Goal: Task Accomplishment & Management: Use online tool/utility

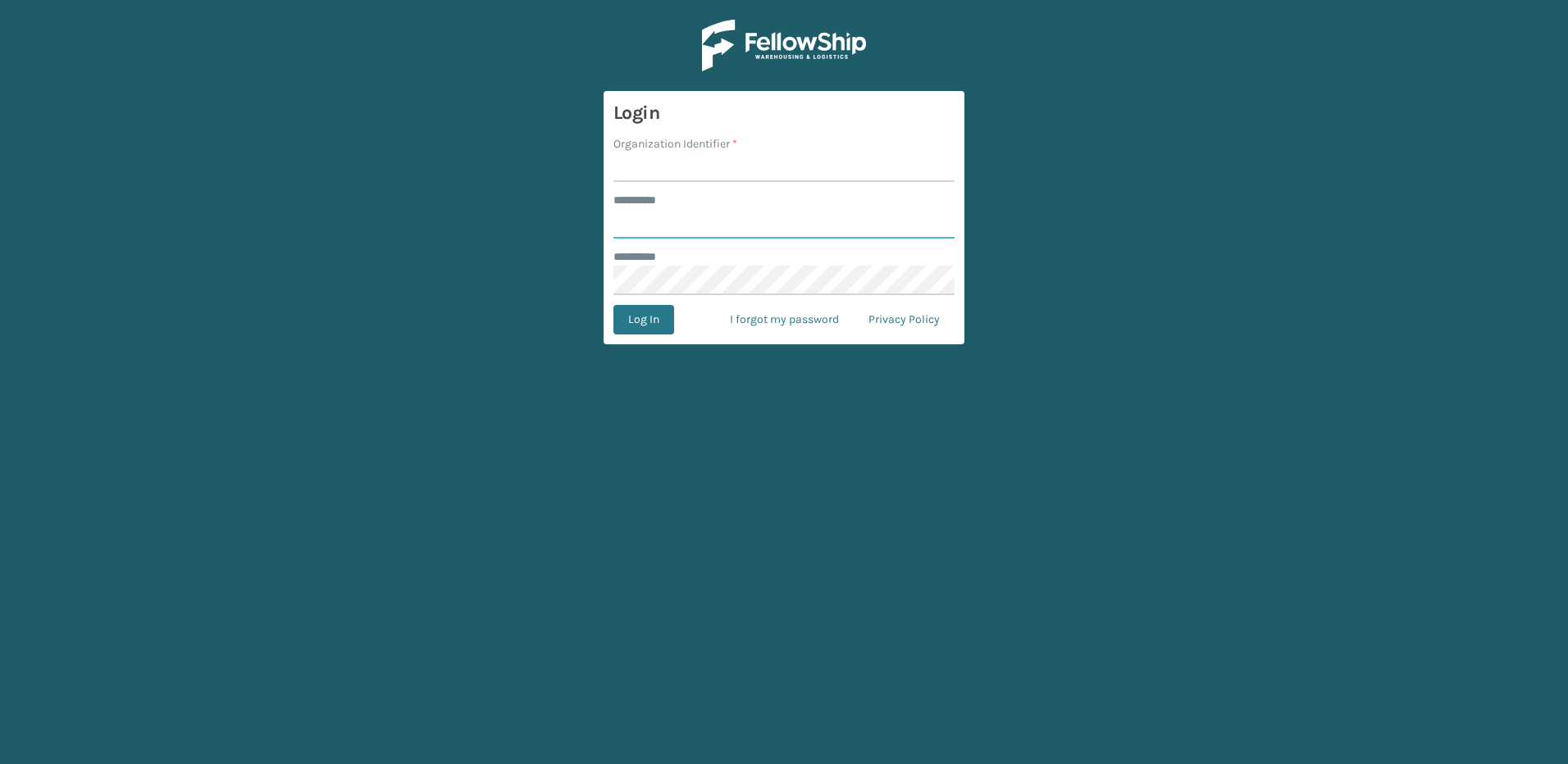
type input "********"
click at [658, 156] on input "Organization Identifier *" at bounding box center [784, 167] width 342 height 29
type input "Fellowship - East"
click at [657, 317] on button "Log In" at bounding box center [643, 319] width 60 height 29
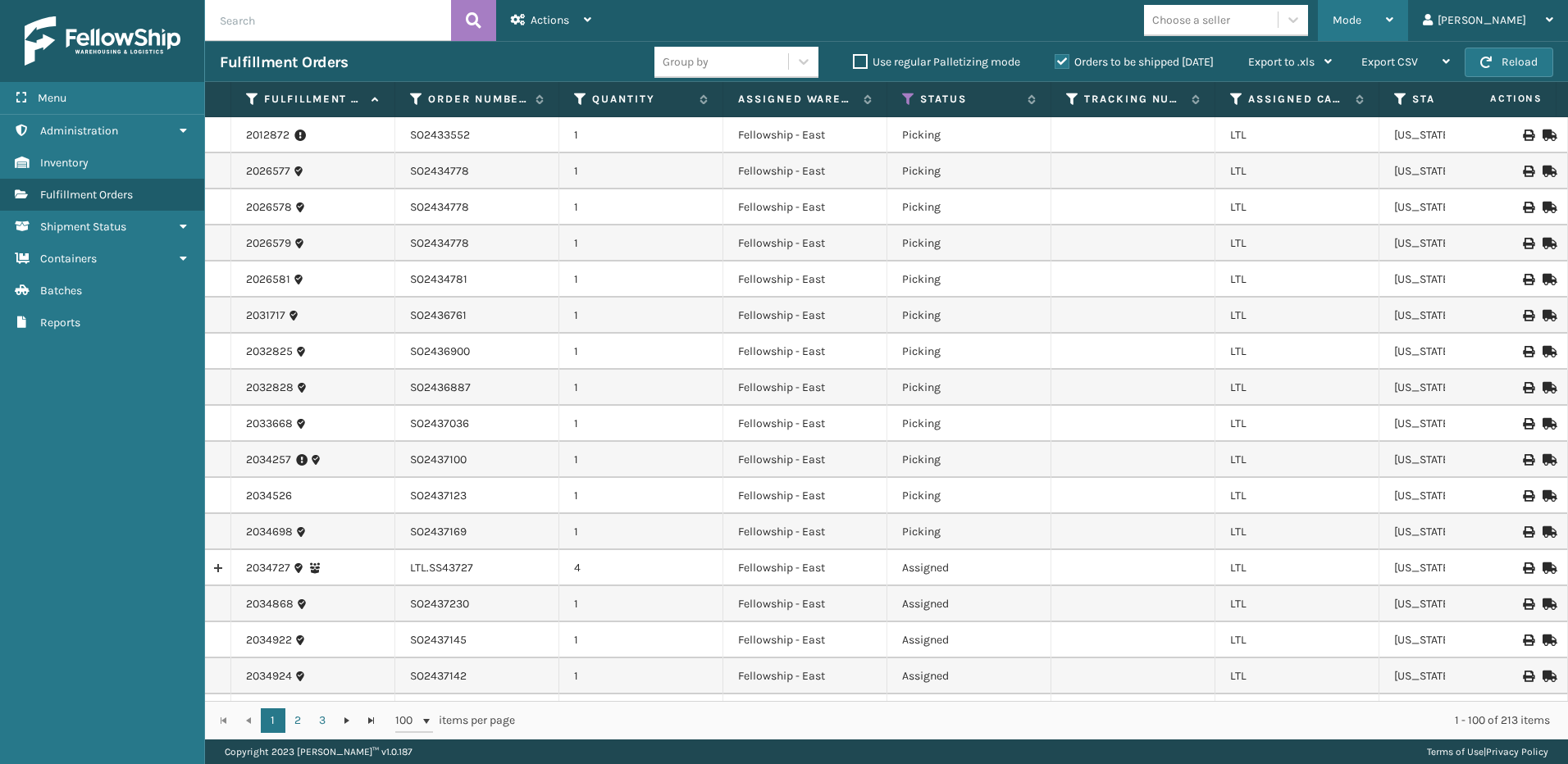
click at [1378, 6] on div "Mode" at bounding box center [1363, 20] width 60 height 41
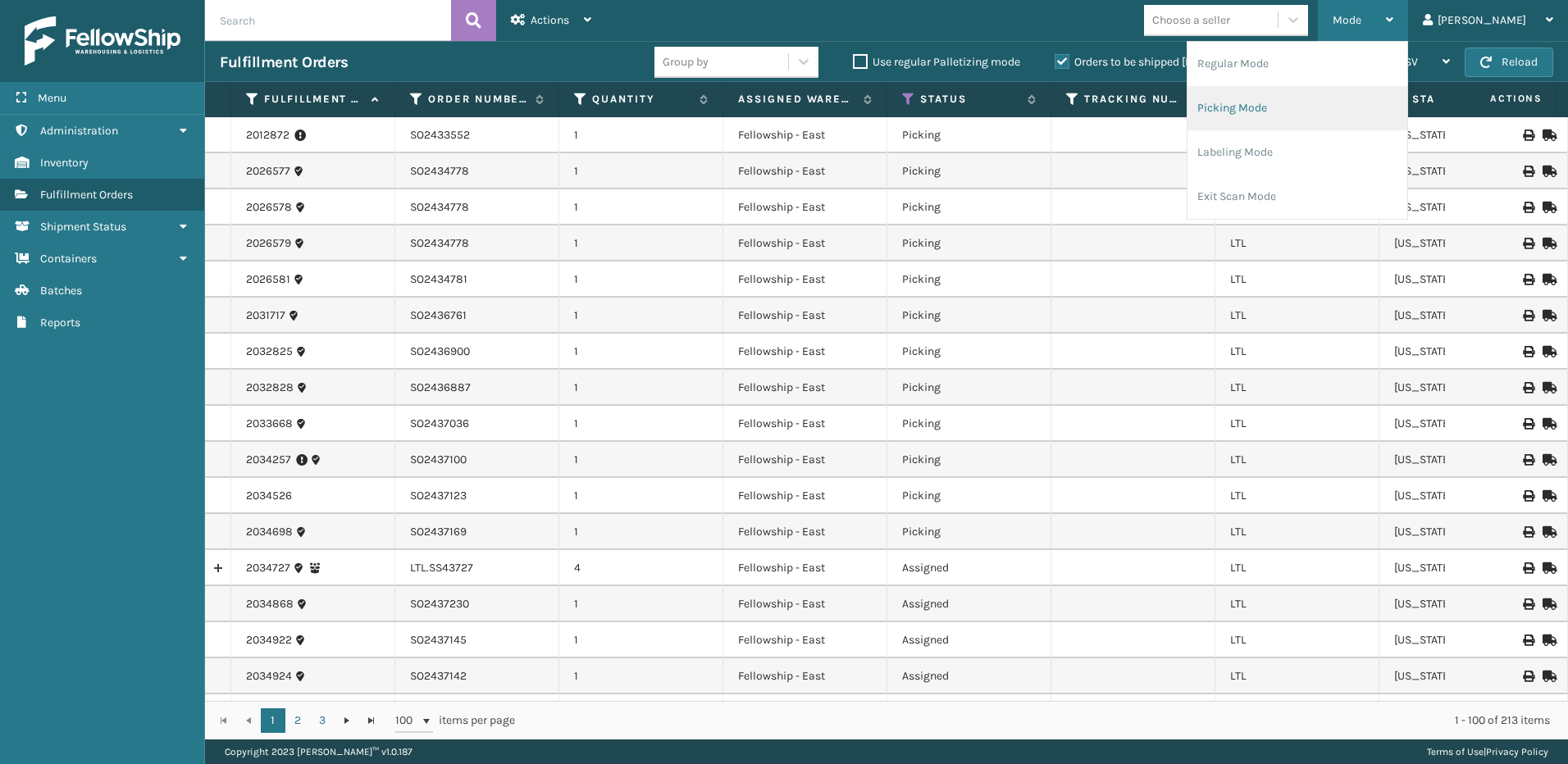
click at [1293, 98] on li "Picking Mode" at bounding box center [1297, 108] width 220 height 44
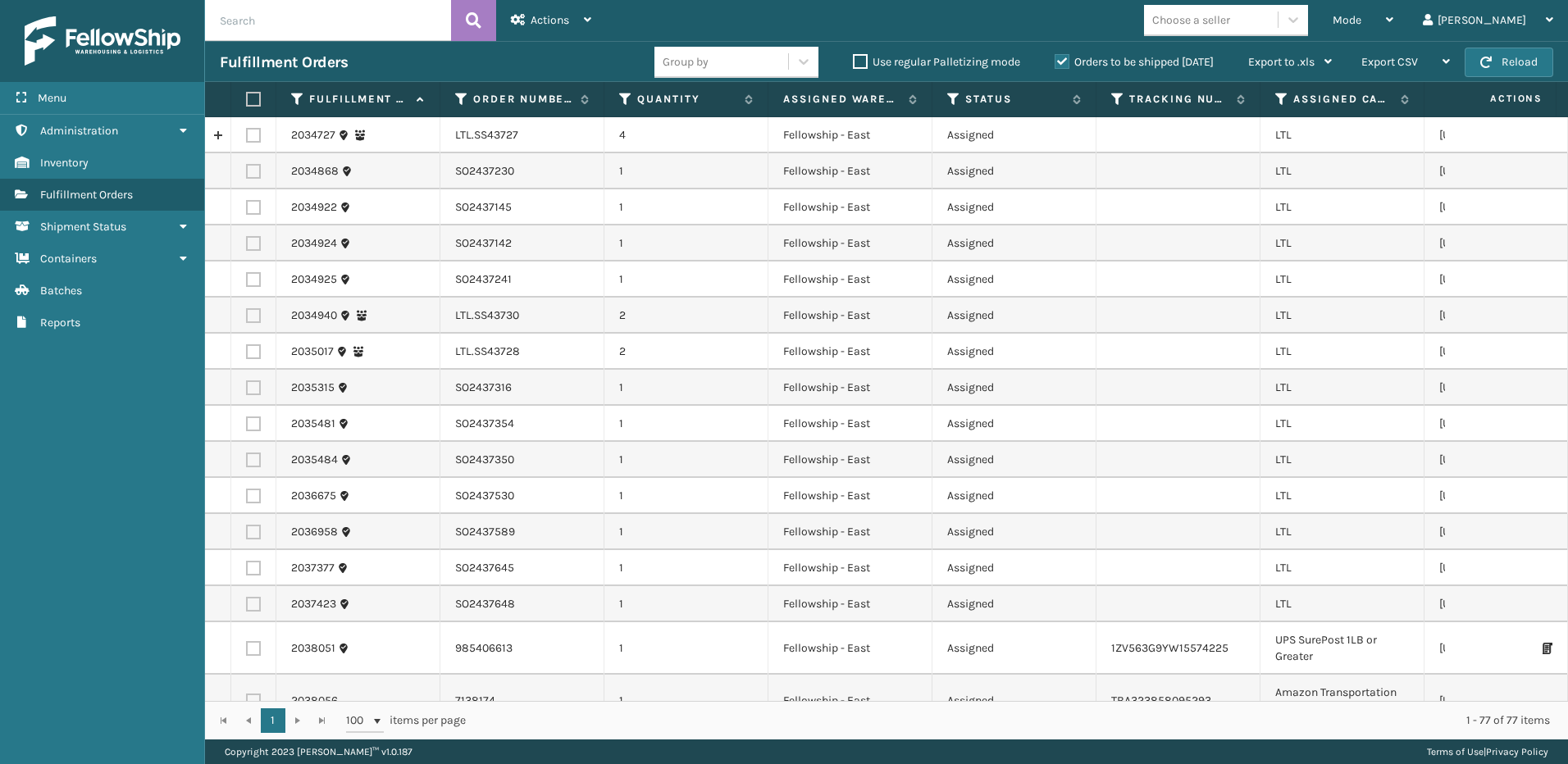
click at [249, 135] on label at bounding box center [254, 136] width 15 height 15
click at [247, 135] on input "checkbox" at bounding box center [246, 133] width 1 height 10
checkbox input "true"
click at [253, 316] on label at bounding box center [254, 316] width 15 height 15
click at [247, 316] on input "checkbox" at bounding box center [246, 313] width 1 height 10
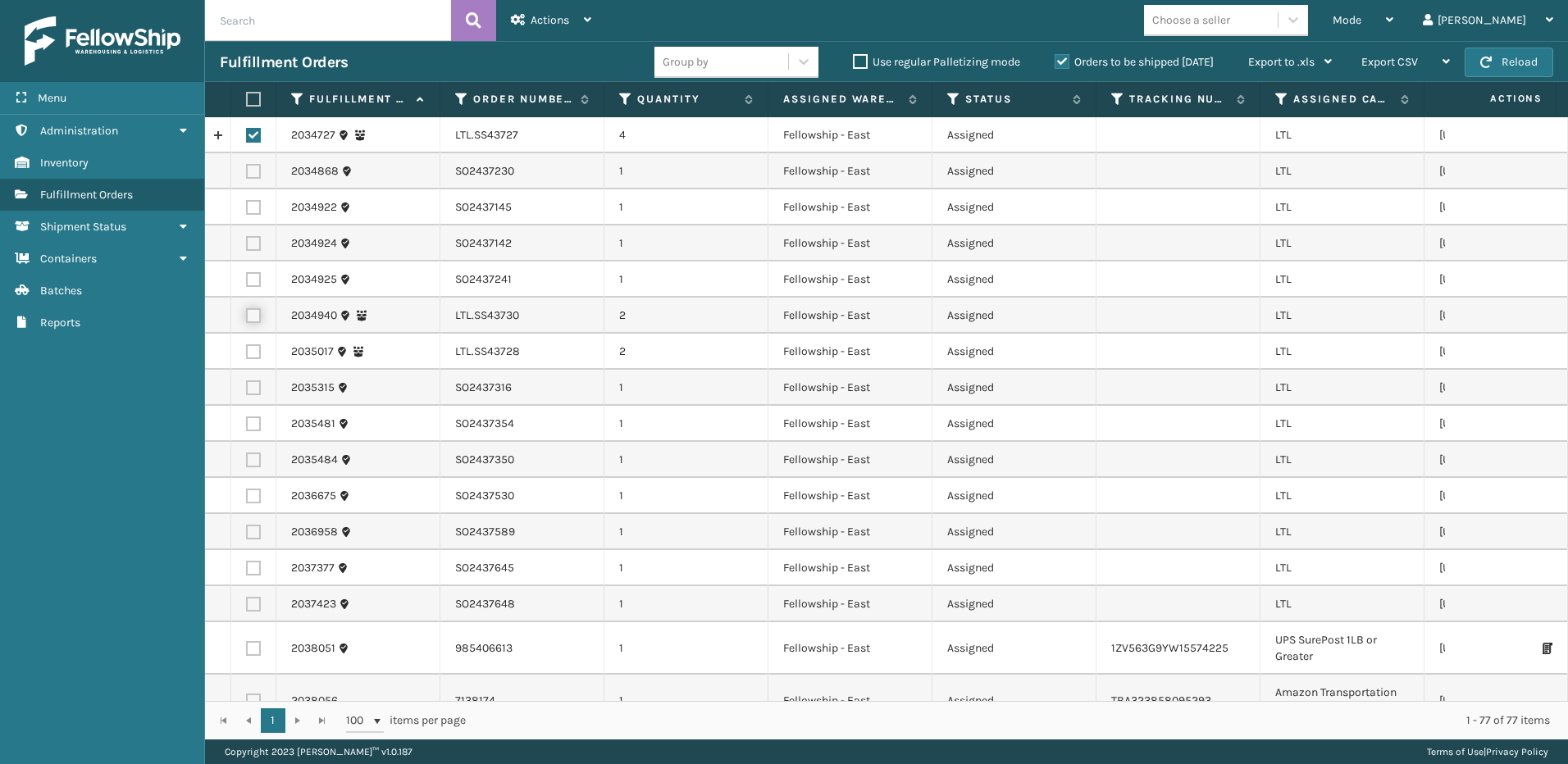
checkbox input "true"
click at [251, 354] on label at bounding box center [254, 352] width 15 height 15
click at [247, 354] on input "checkbox" at bounding box center [246, 349] width 1 height 10
checkbox input "true"
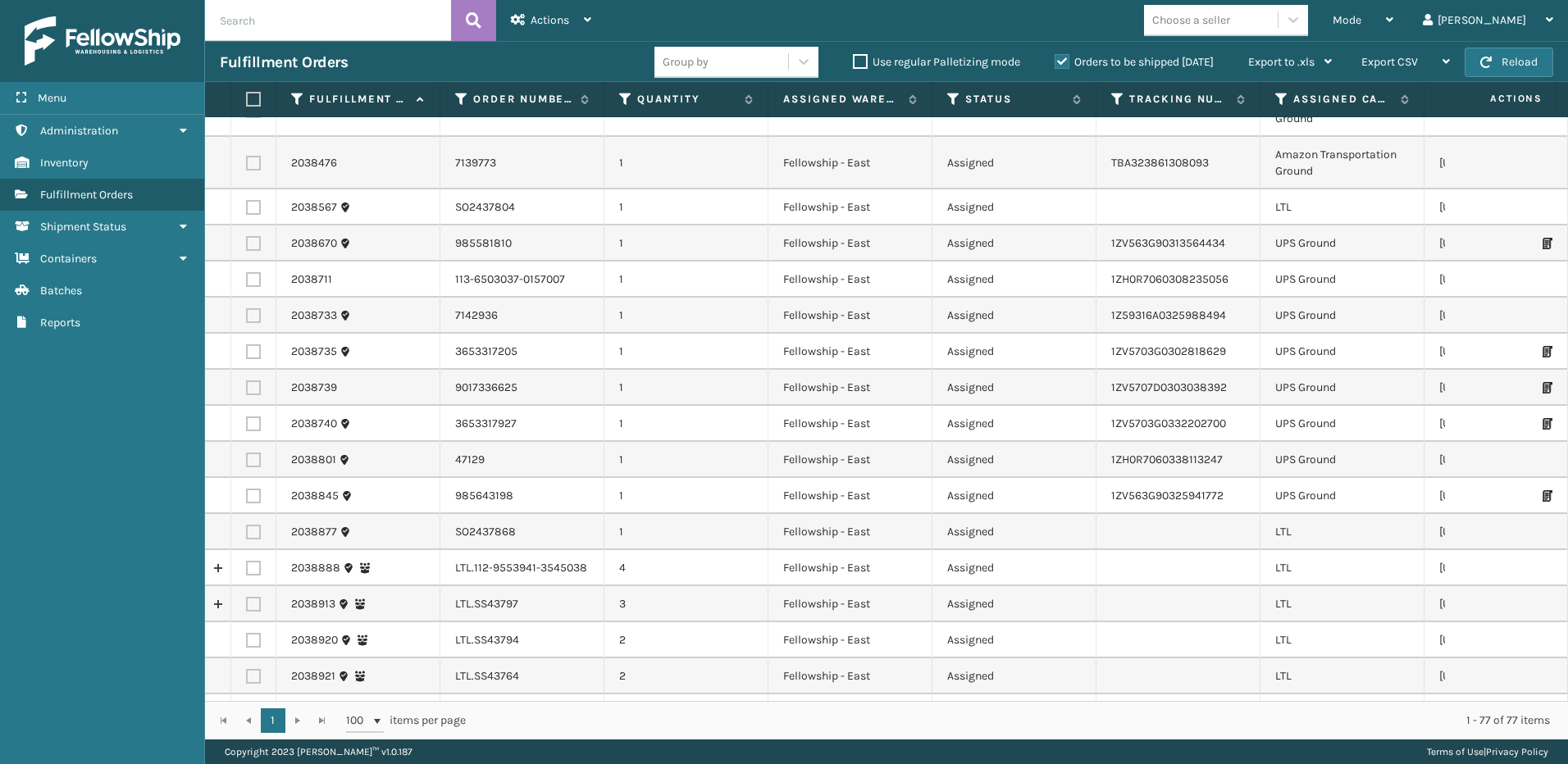
scroll to position [1230, 0]
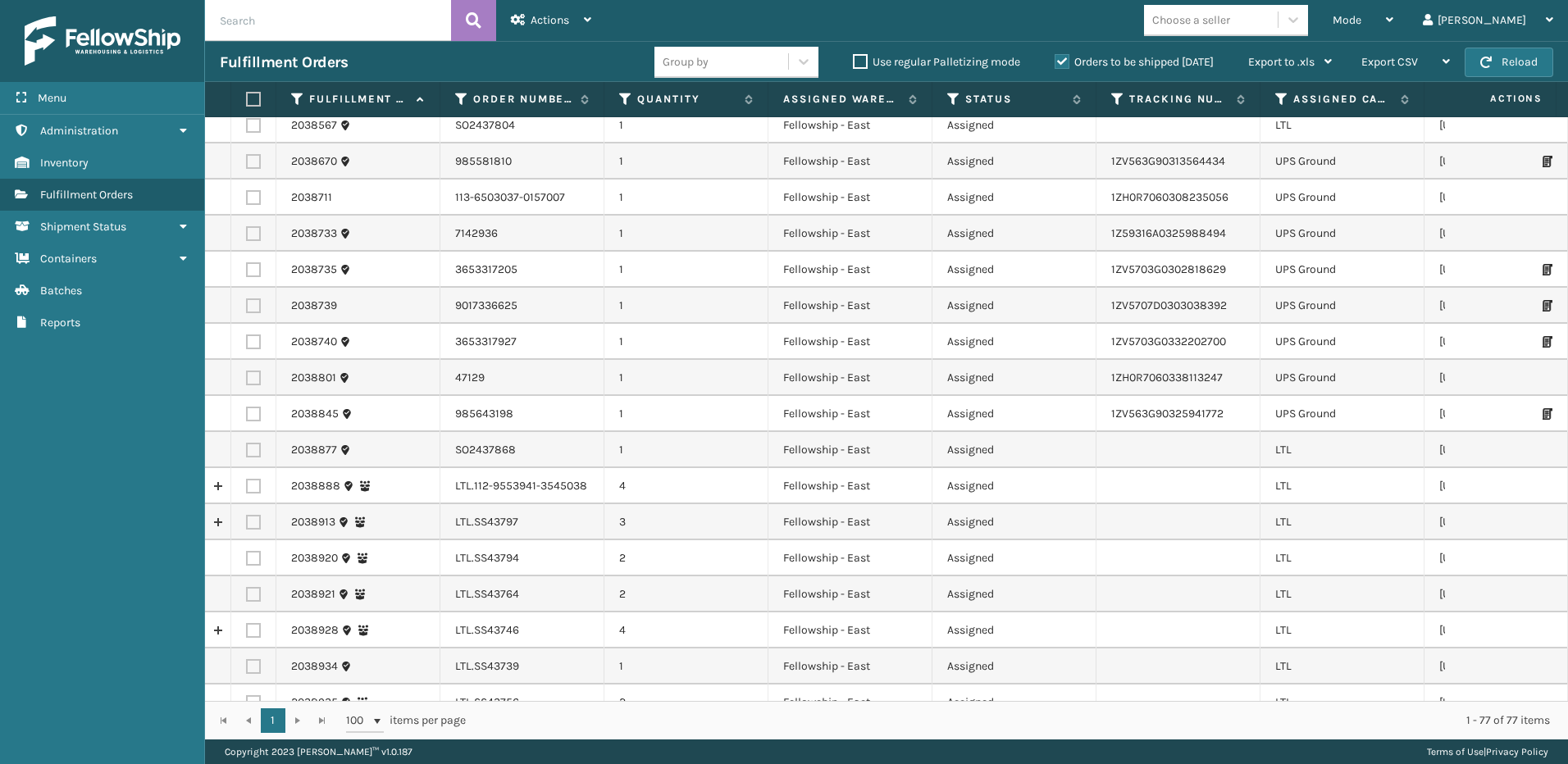
click at [252, 479] on label at bounding box center [254, 487] width 15 height 15
click at [247, 479] on input "checkbox" at bounding box center [246, 484] width 1 height 10
checkbox input "true"
click at [259, 520] on label at bounding box center [254, 523] width 15 height 15
click at [247, 520] on input "checkbox" at bounding box center [246, 520] width 1 height 10
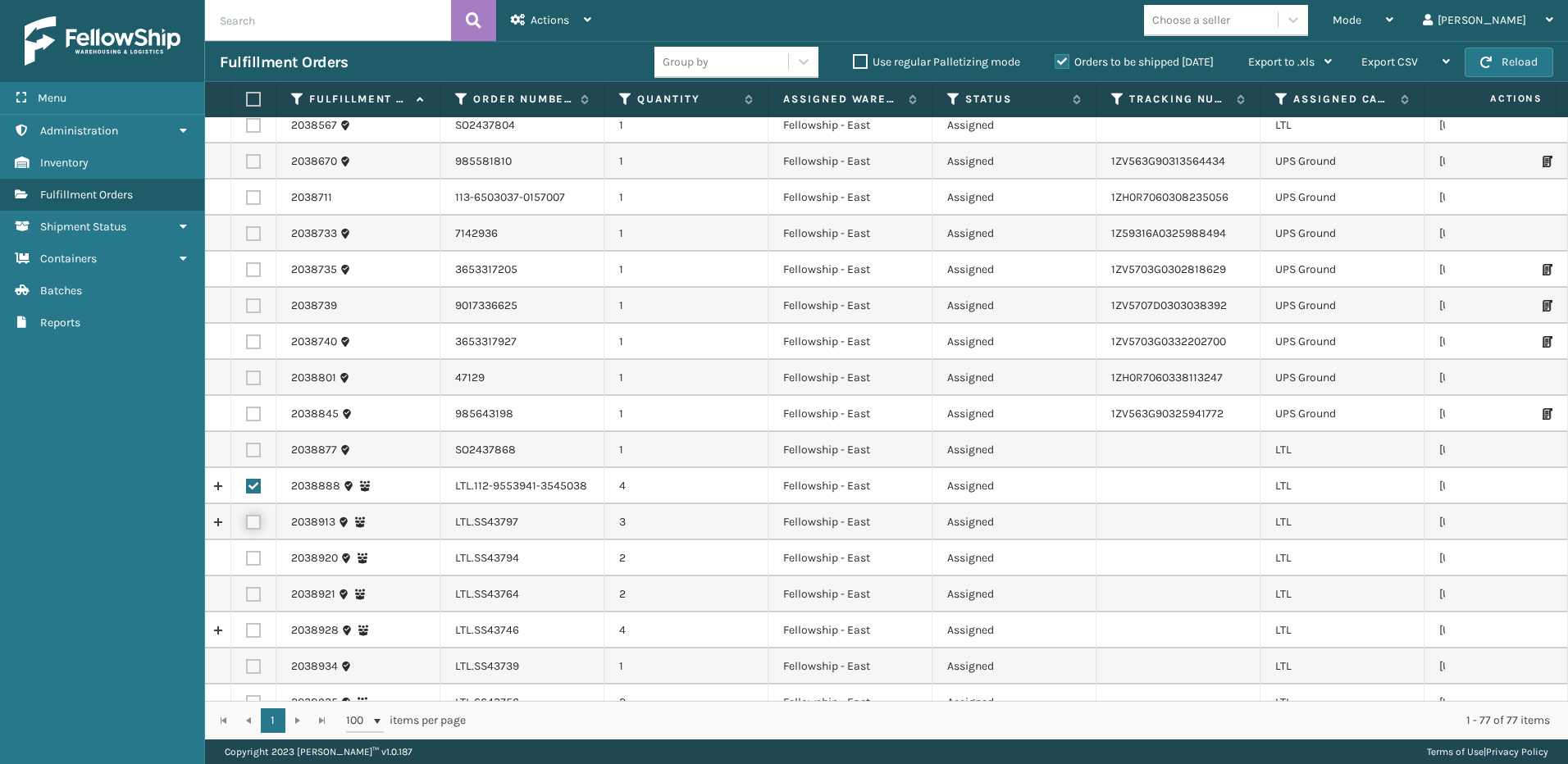
checkbox input "true"
click at [255, 562] on label at bounding box center [254, 558] width 15 height 15
click at [247, 562] on input "checkbox" at bounding box center [246, 556] width 1 height 10
checkbox input "true"
click at [248, 592] on label at bounding box center [254, 594] width 15 height 15
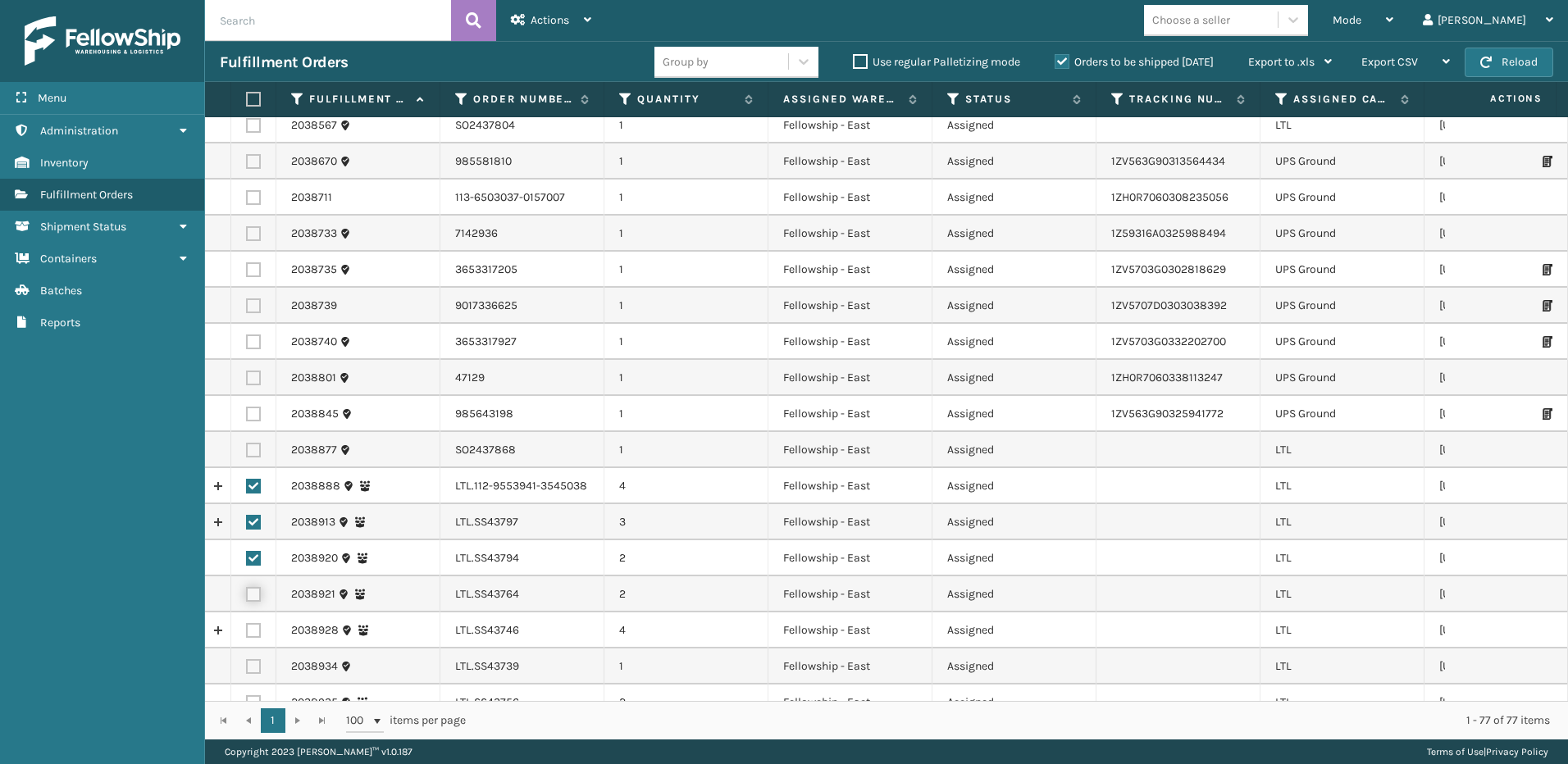
click at [247, 592] on input "checkbox" at bounding box center [246, 591] width 1 height 10
checkbox input "true"
click at [253, 630] on label at bounding box center [254, 631] width 15 height 15
click at [247, 630] on input "checkbox" at bounding box center [246, 628] width 1 height 10
checkbox input "true"
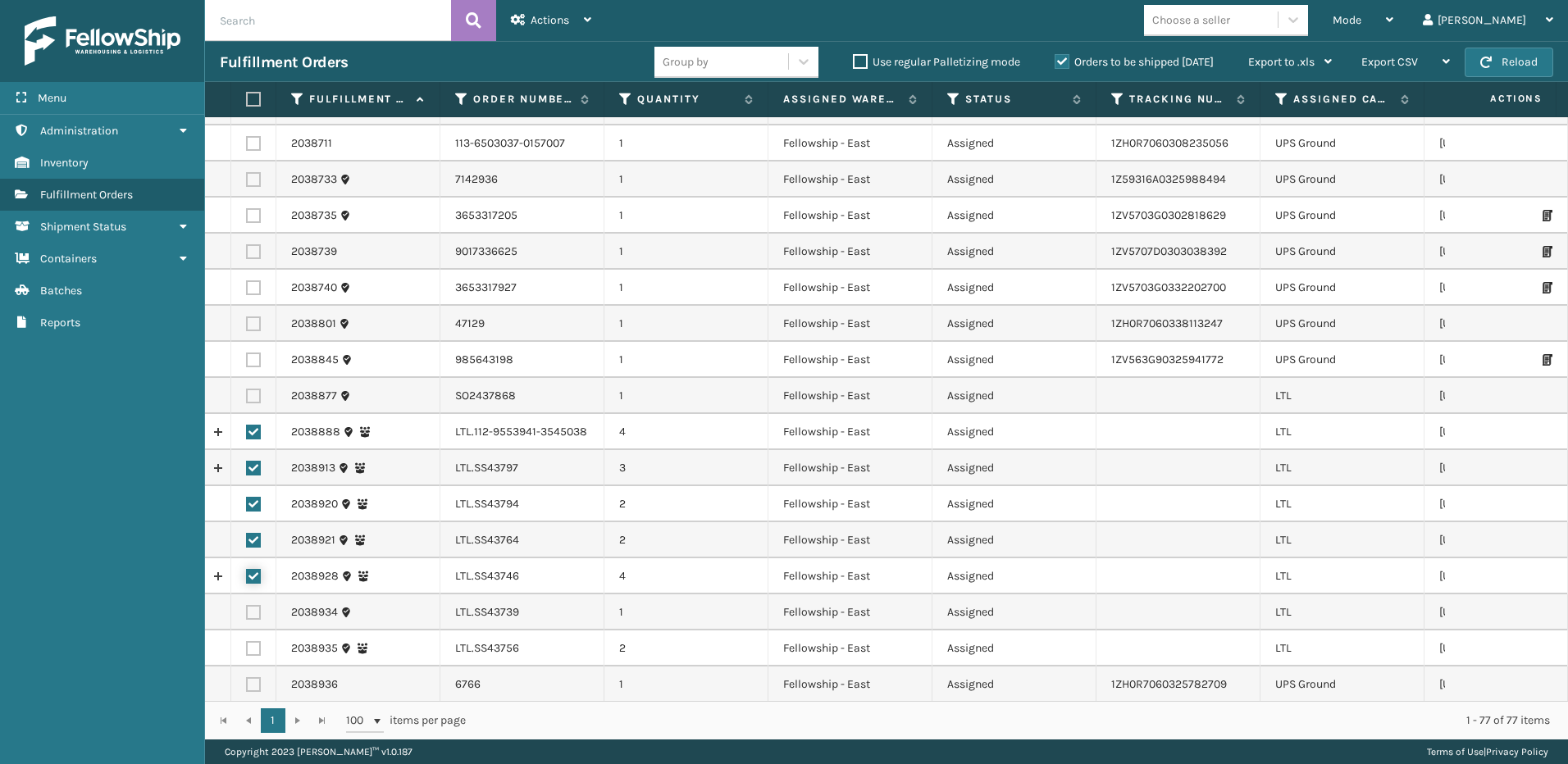
scroll to position [1312, 0]
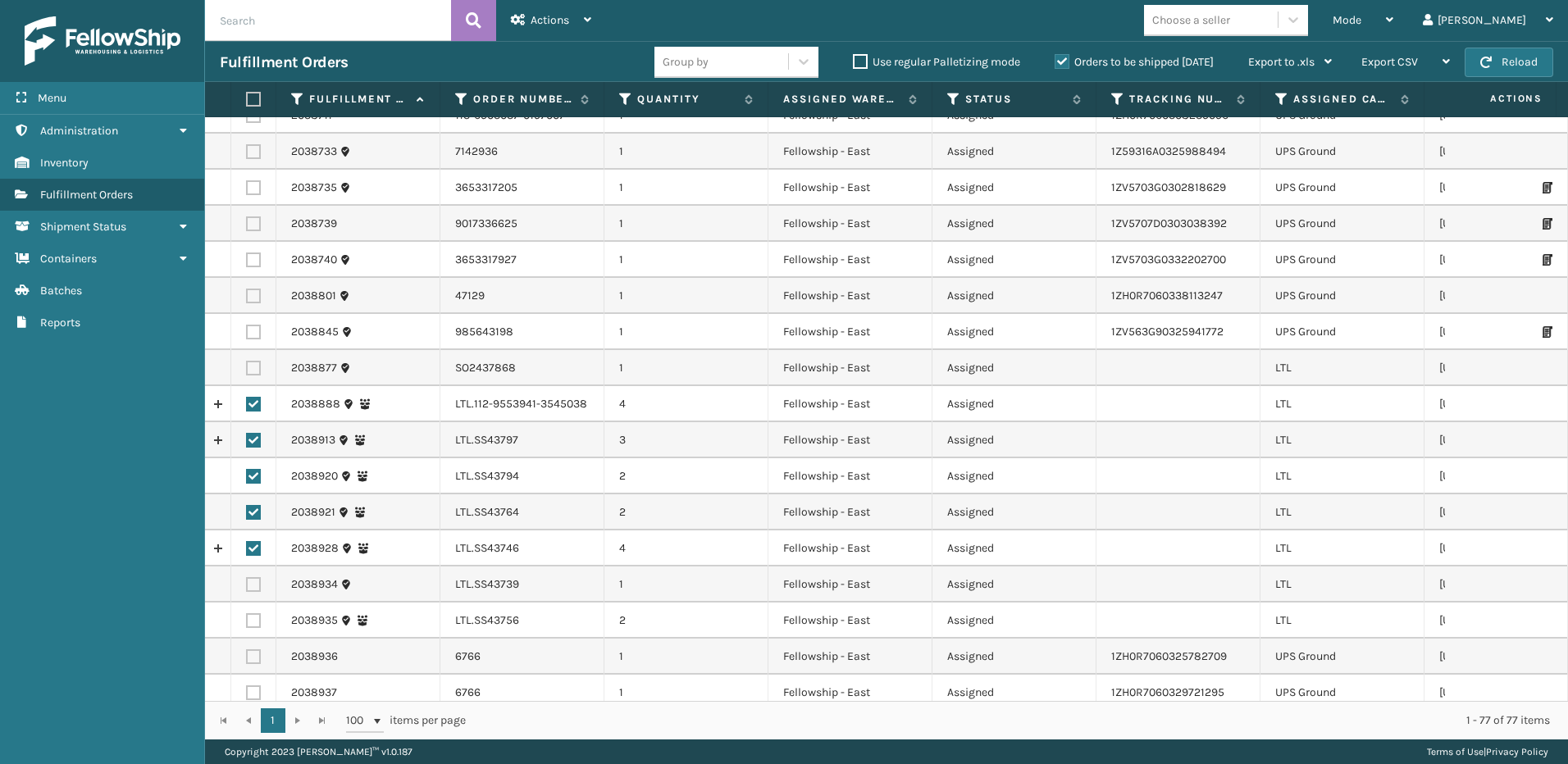
click at [250, 584] on label at bounding box center [254, 585] width 15 height 15
click at [247, 584] on input "checkbox" at bounding box center [246, 582] width 1 height 10
checkbox input "true"
click at [257, 624] on label at bounding box center [254, 621] width 15 height 15
click at [247, 624] on input "checkbox" at bounding box center [246, 618] width 1 height 10
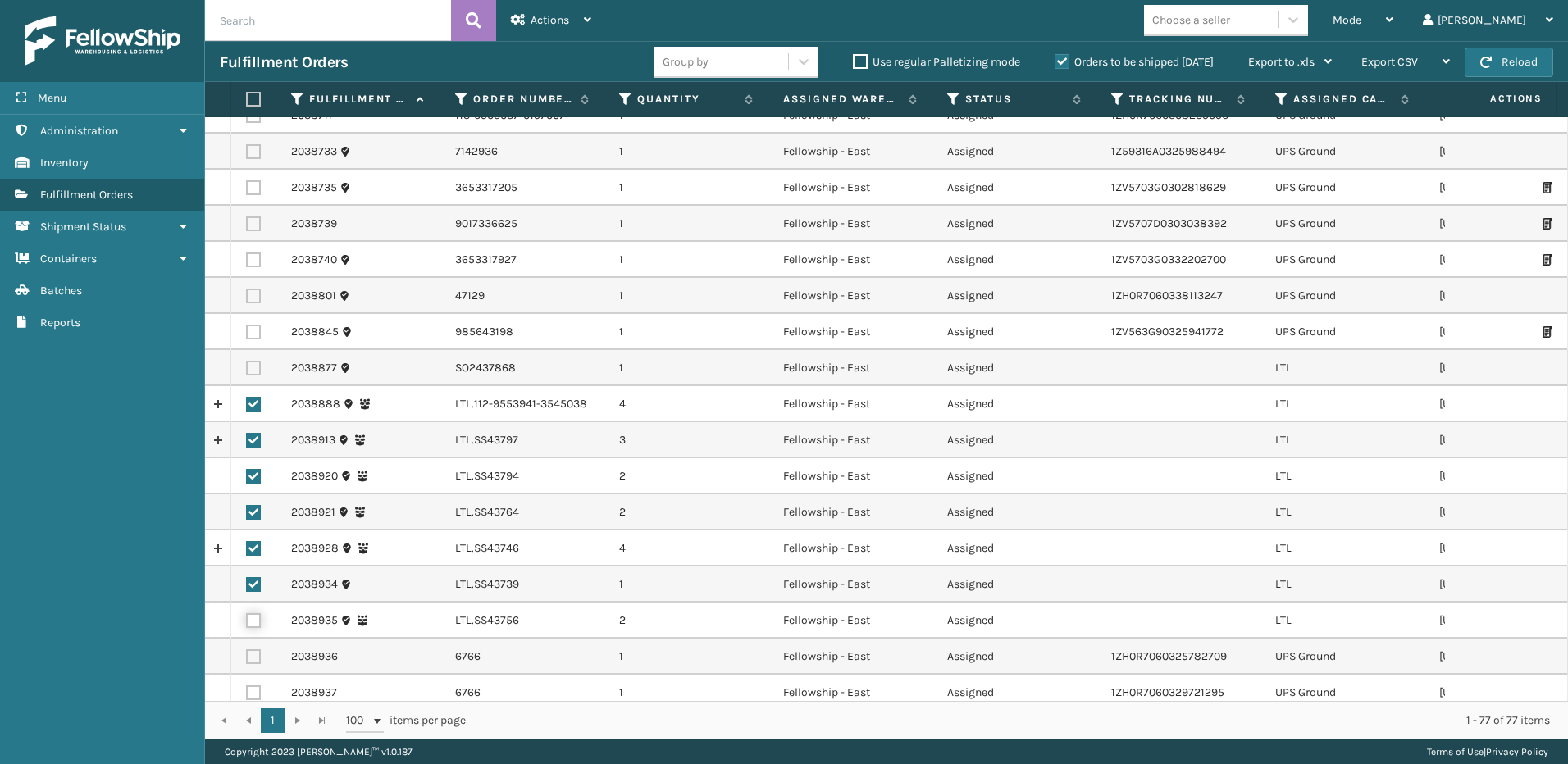
checkbox input "true"
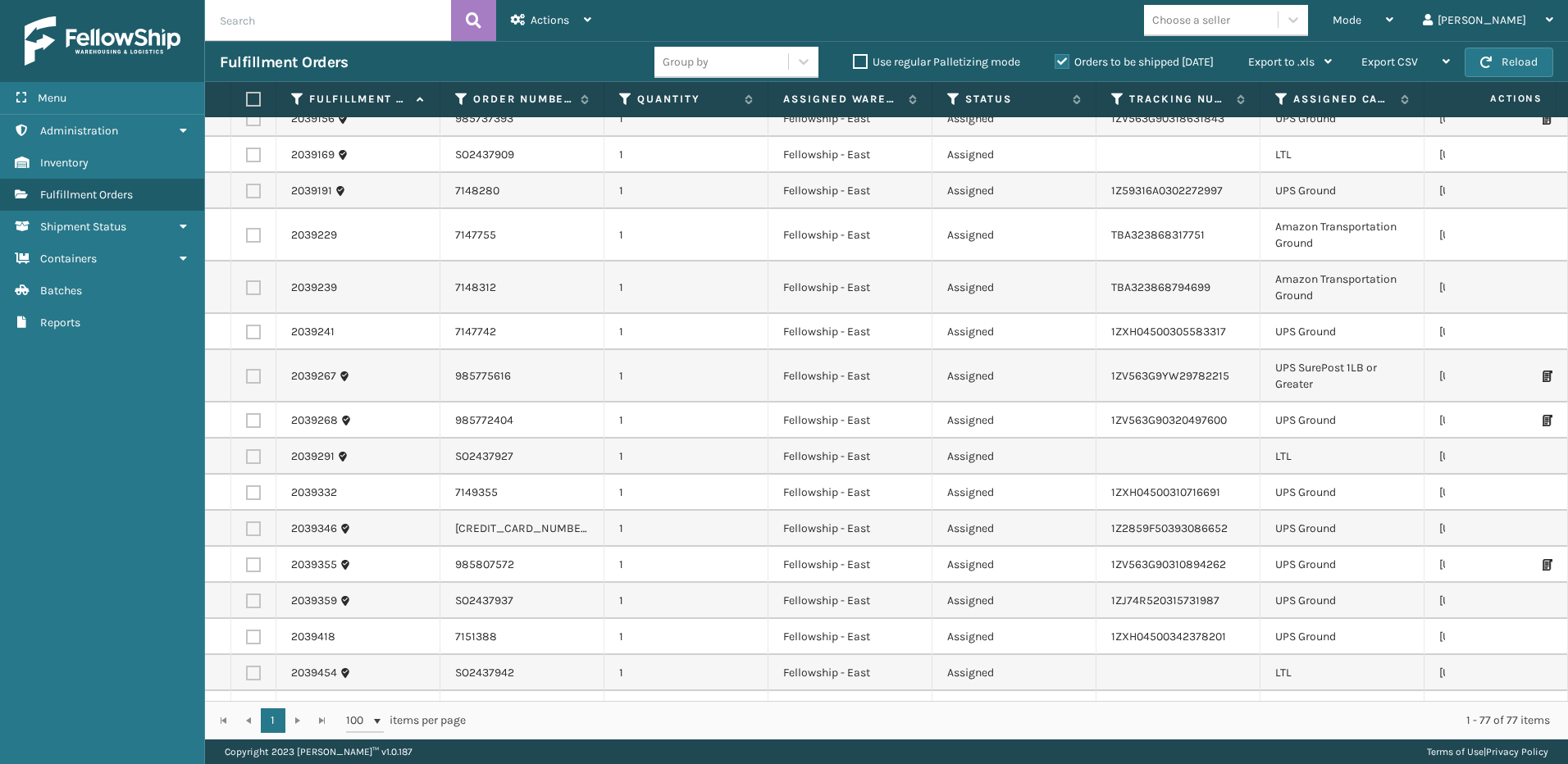
scroll to position [1830, 0]
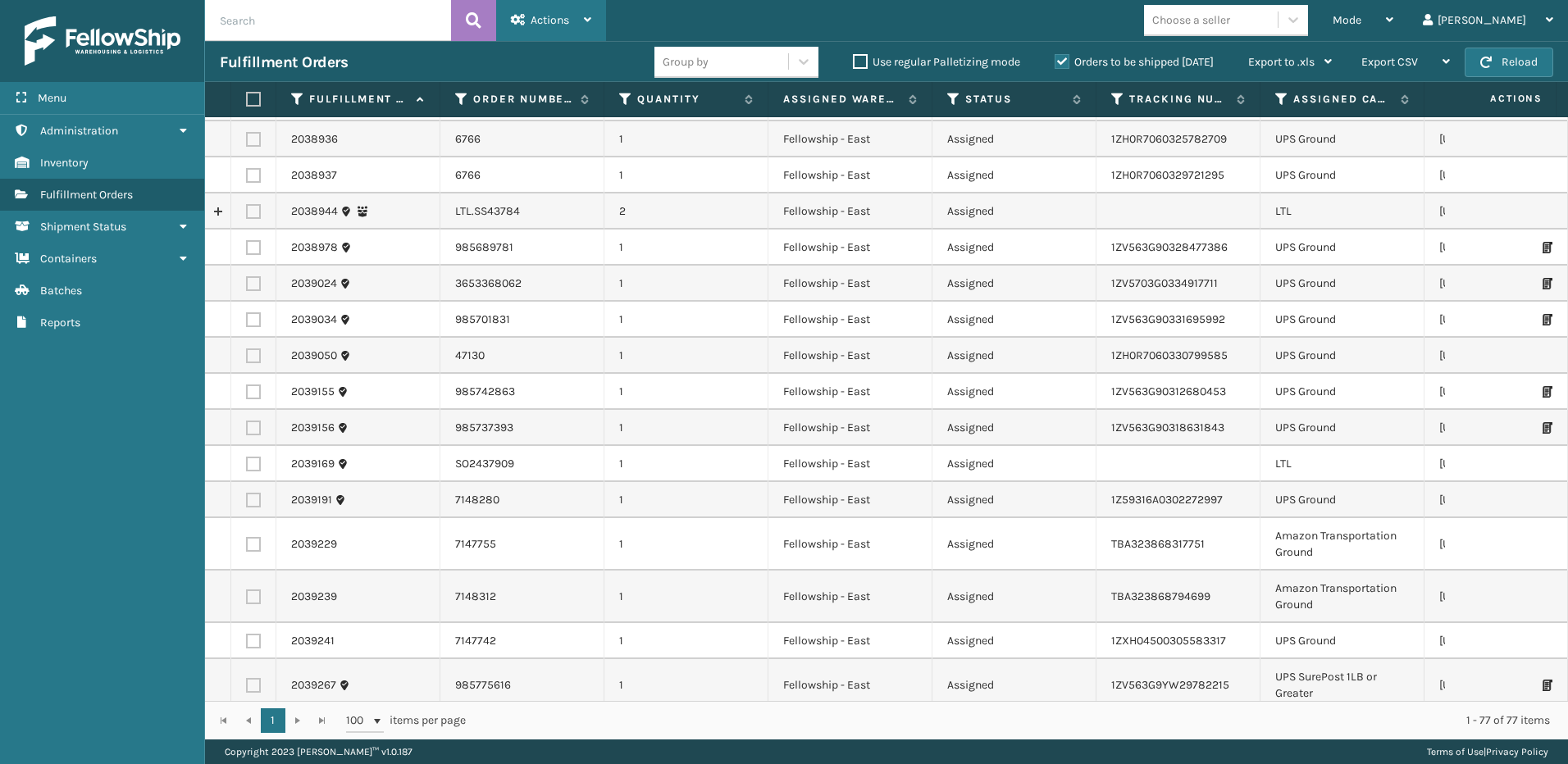
click at [554, 30] on div "Actions" at bounding box center [551, 20] width 80 height 41
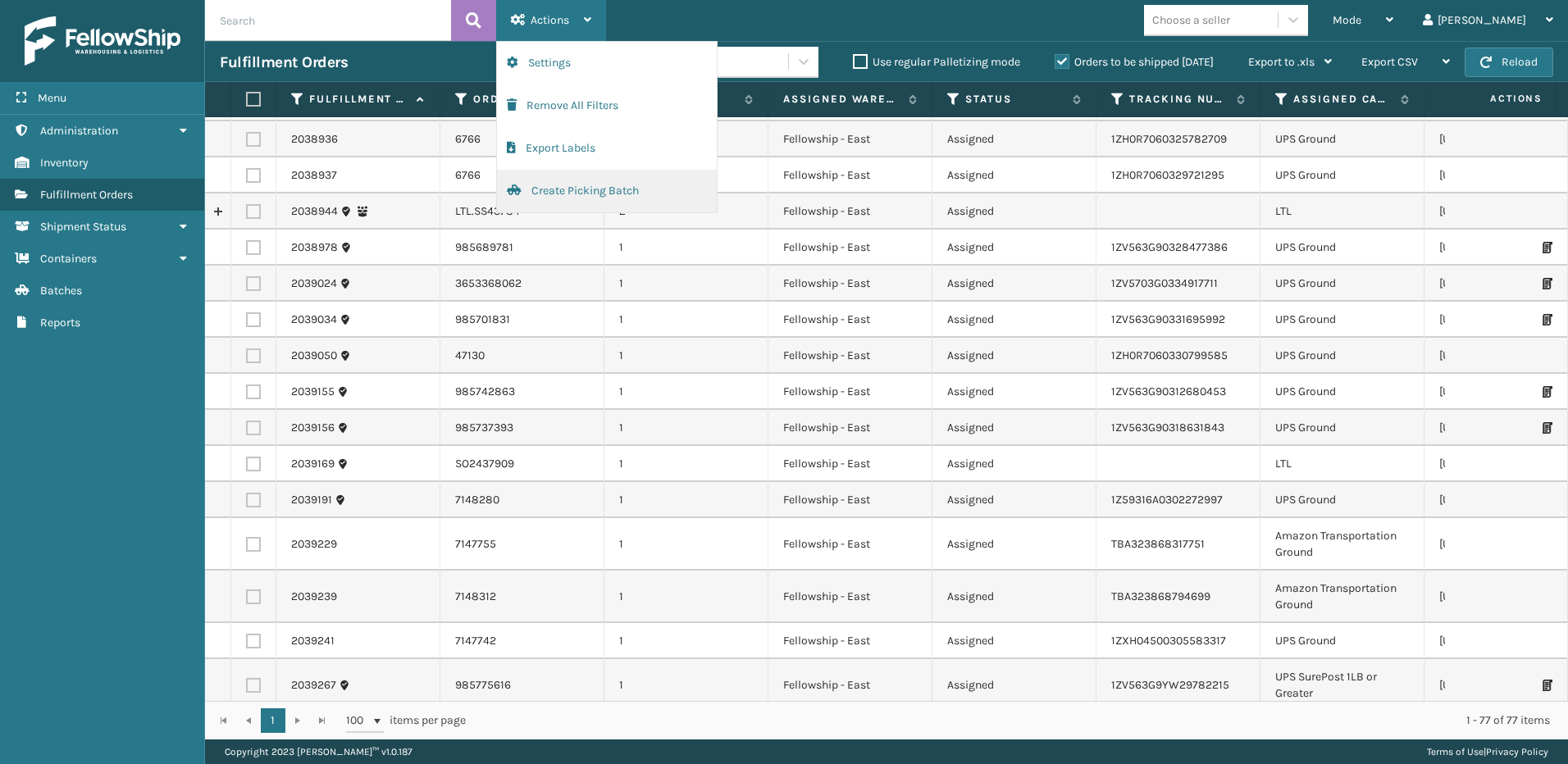
click at [550, 184] on button "Create Picking Batch" at bounding box center [607, 191] width 220 height 42
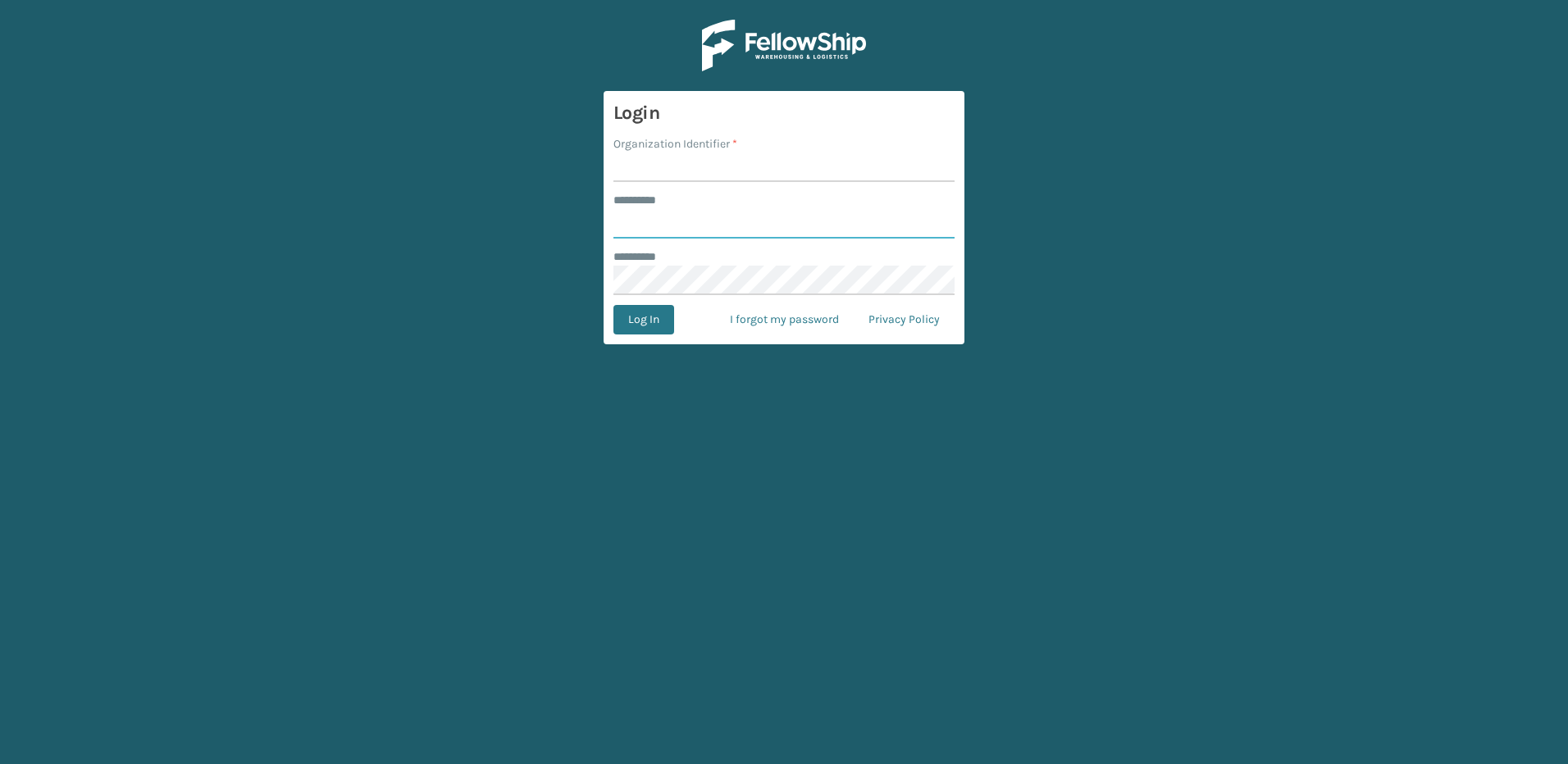
type input "********"
click at [664, 173] on input "Organization Identifier *" at bounding box center [784, 167] width 342 height 29
type input "Fellowship - East"
click at [650, 322] on button "Log In" at bounding box center [643, 319] width 60 height 29
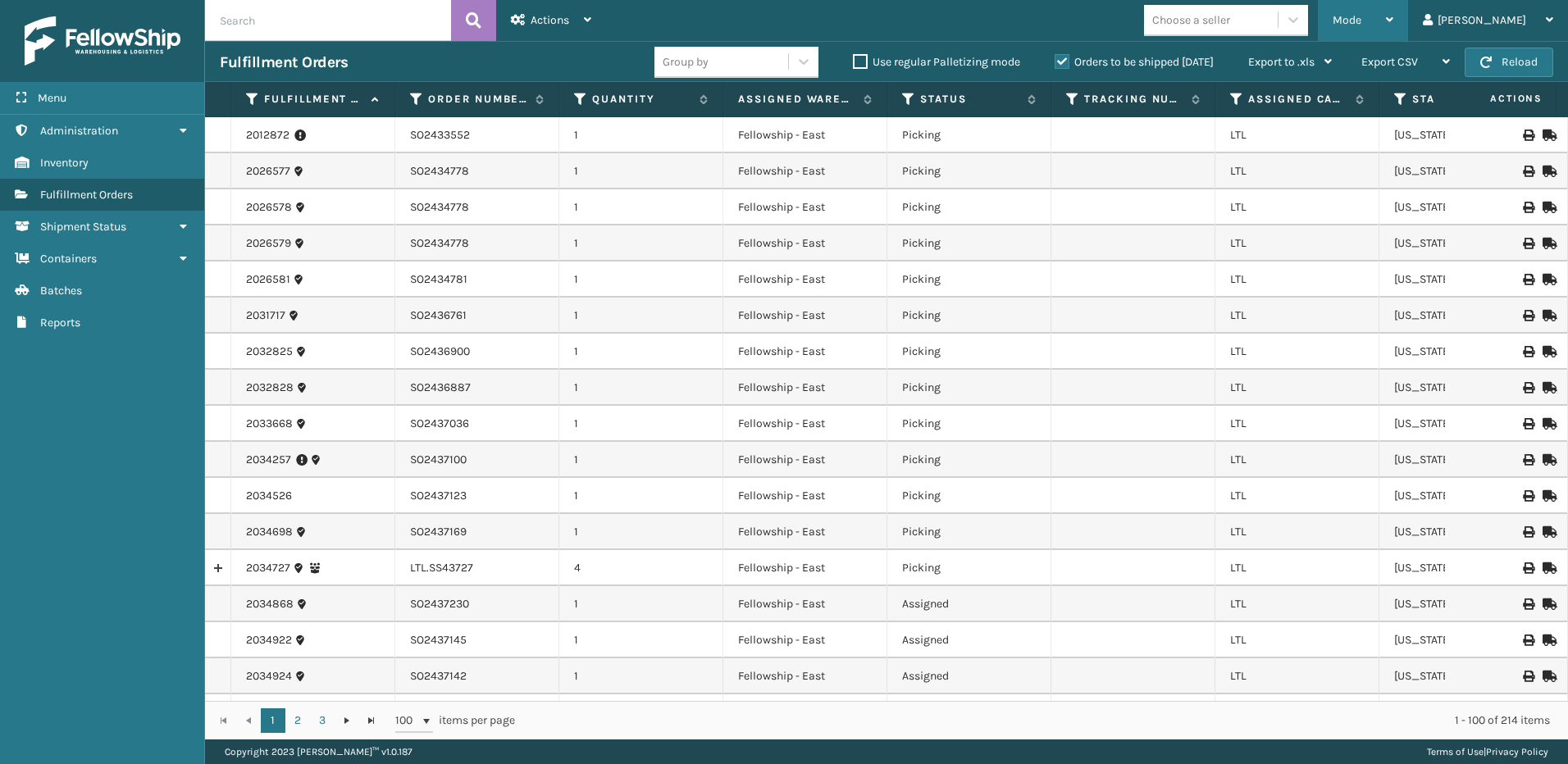
click at [1393, 18] on div "Mode" at bounding box center [1363, 20] width 60 height 41
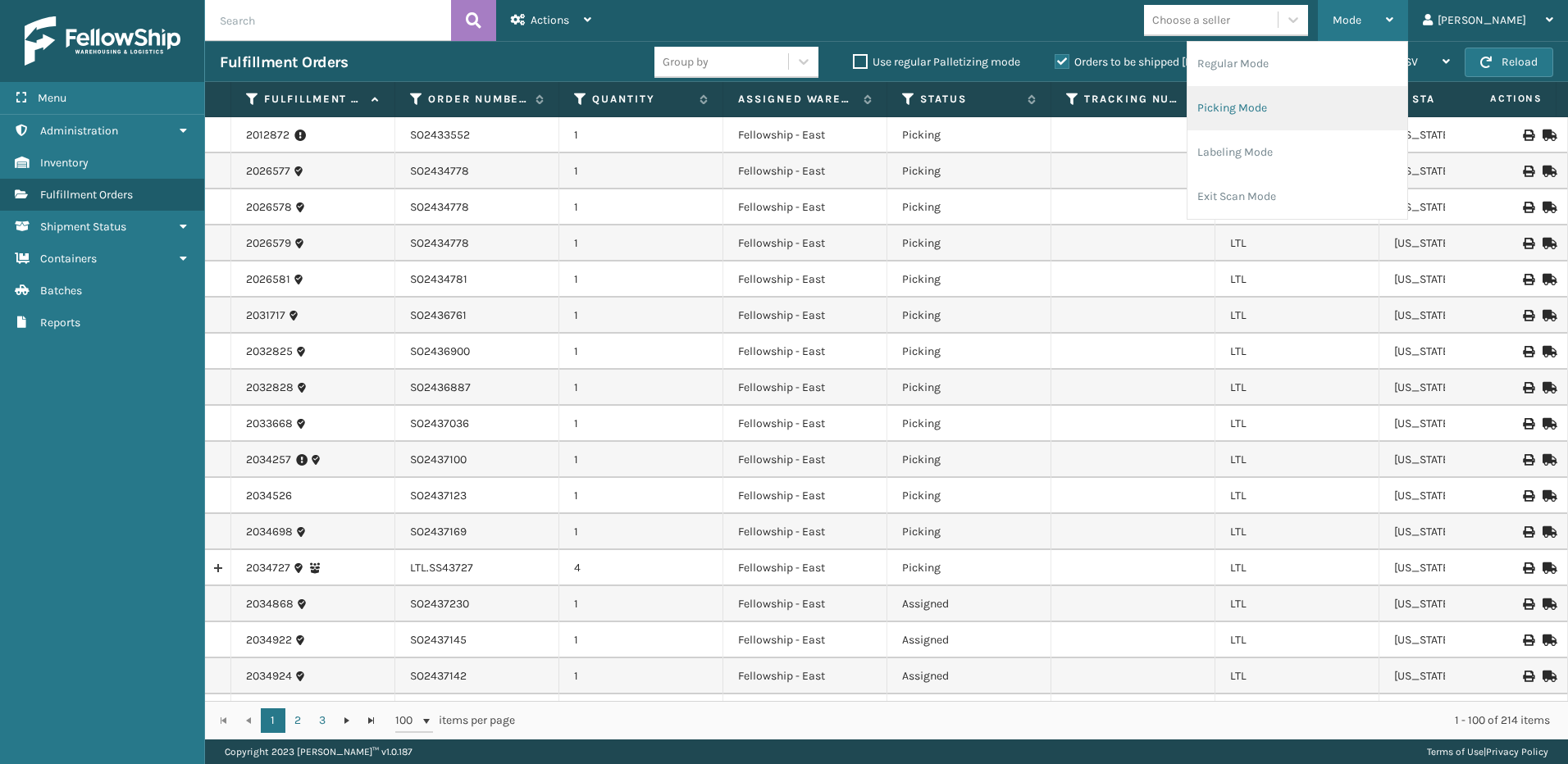
click at [1293, 111] on li "Picking Mode" at bounding box center [1297, 108] width 220 height 44
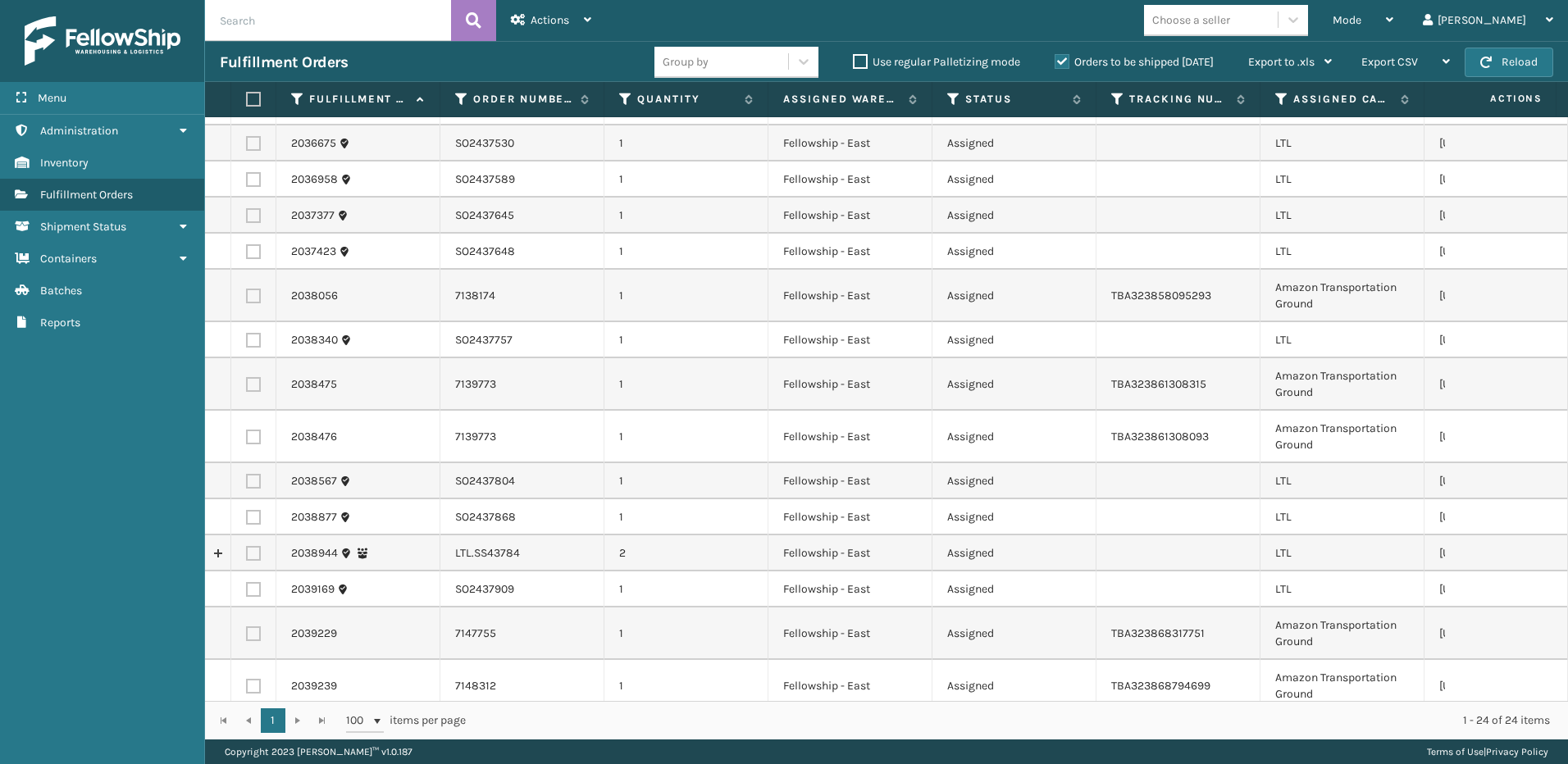
scroll to position [246, 0]
click at [248, 550] on label at bounding box center [254, 552] width 15 height 15
click at [247, 550] on input "checkbox" at bounding box center [246, 549] width 1 height 10
checkbox input "true"
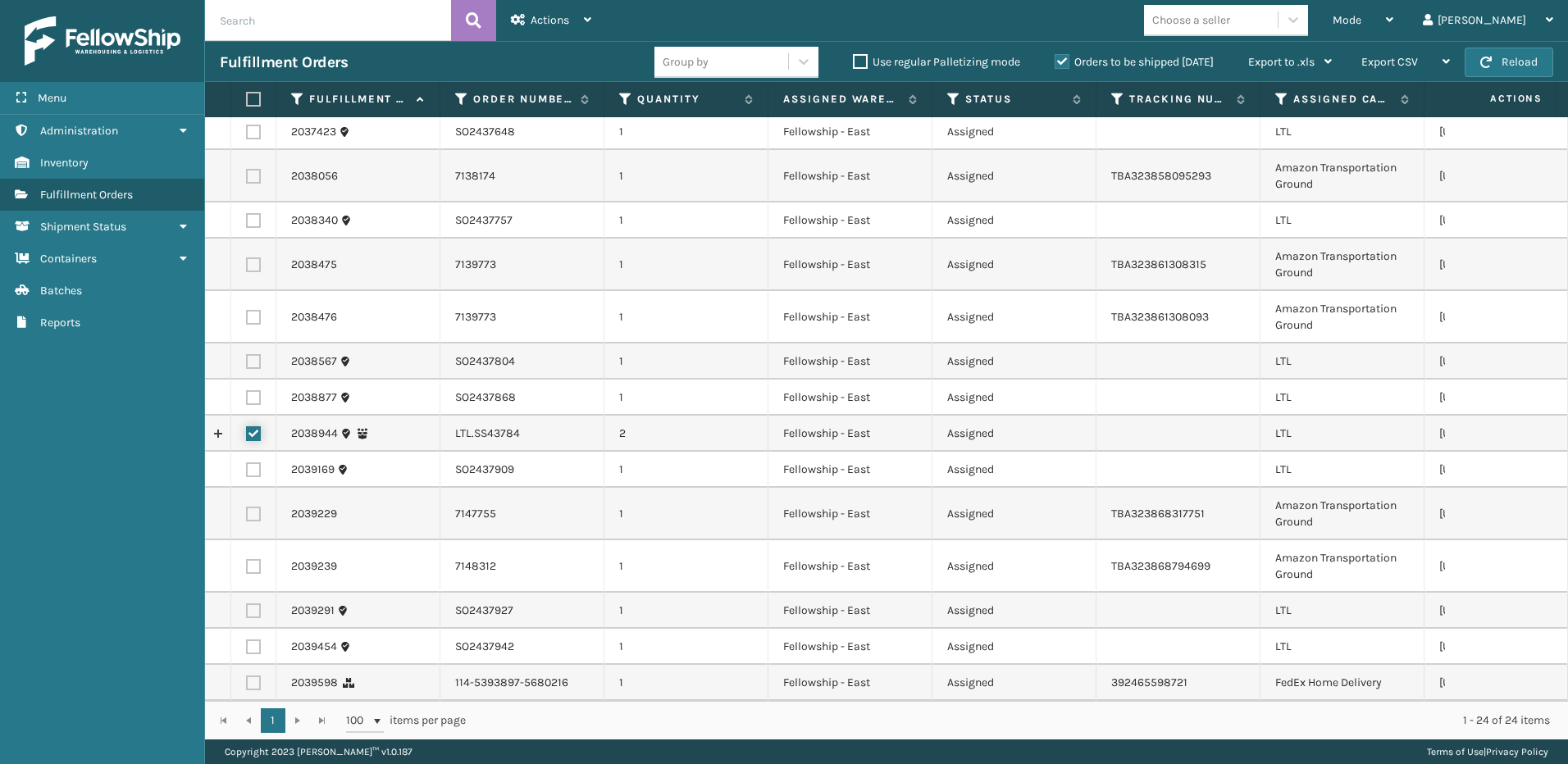
scroll to position [376, 0]
click at [594, 19] on div "Actions Settings Remove All Filters Export Labels Create Picking Batch" at bounding box center [551, 20] width 110 height 41
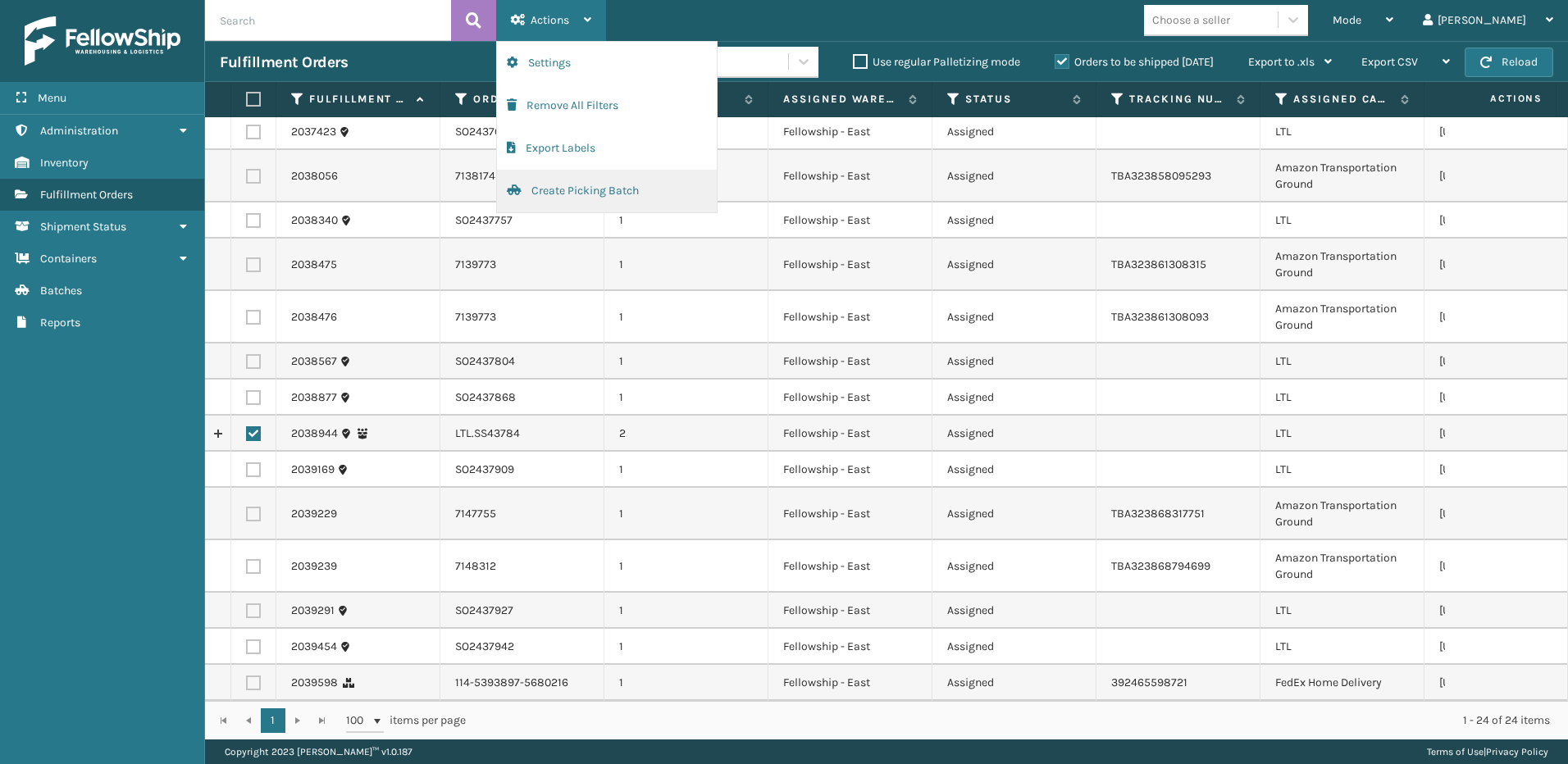
click at [556, 188] on button "Create Picking Batch" at bounding box center [607, 191] width 220 height 42
